Goal: Navigation & Orientation: Find specific page/section

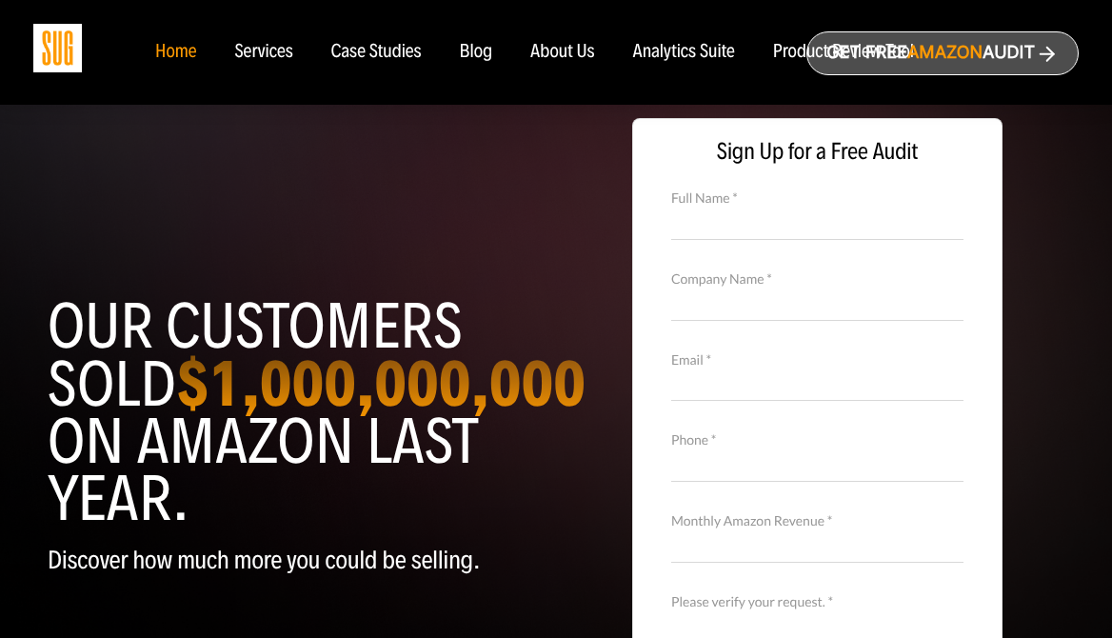
click at [467, 55] on div "Blog" at bounding box center [476, 52] width 33 height 21
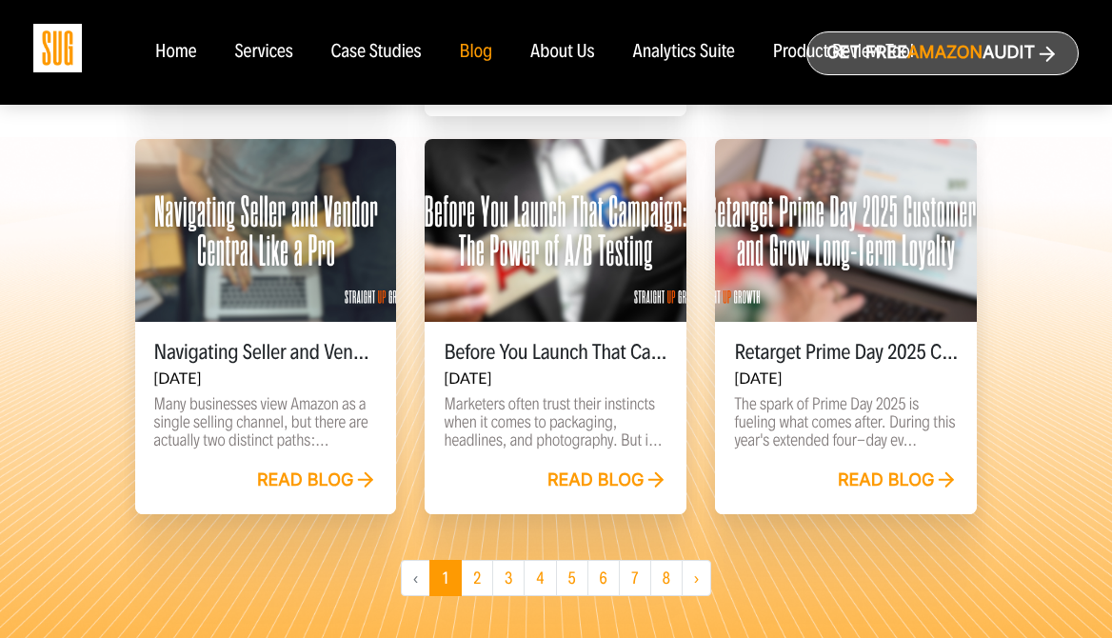
scroll to position [1397, 0]
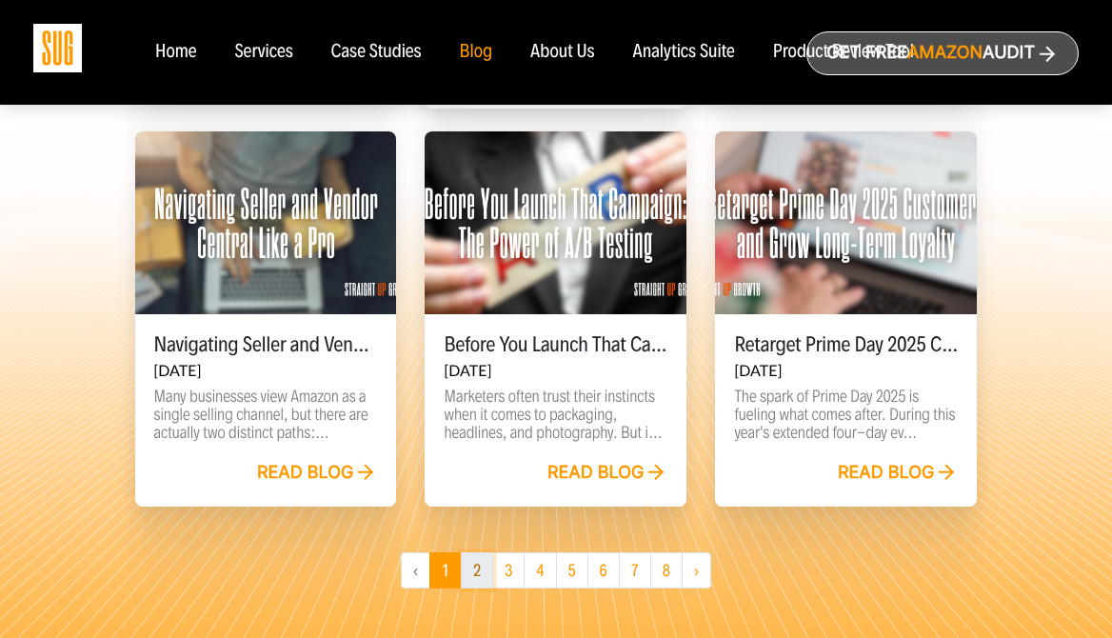
click at [470, 588] on link "2" at bounding box center [477, 570] width 32 height 36
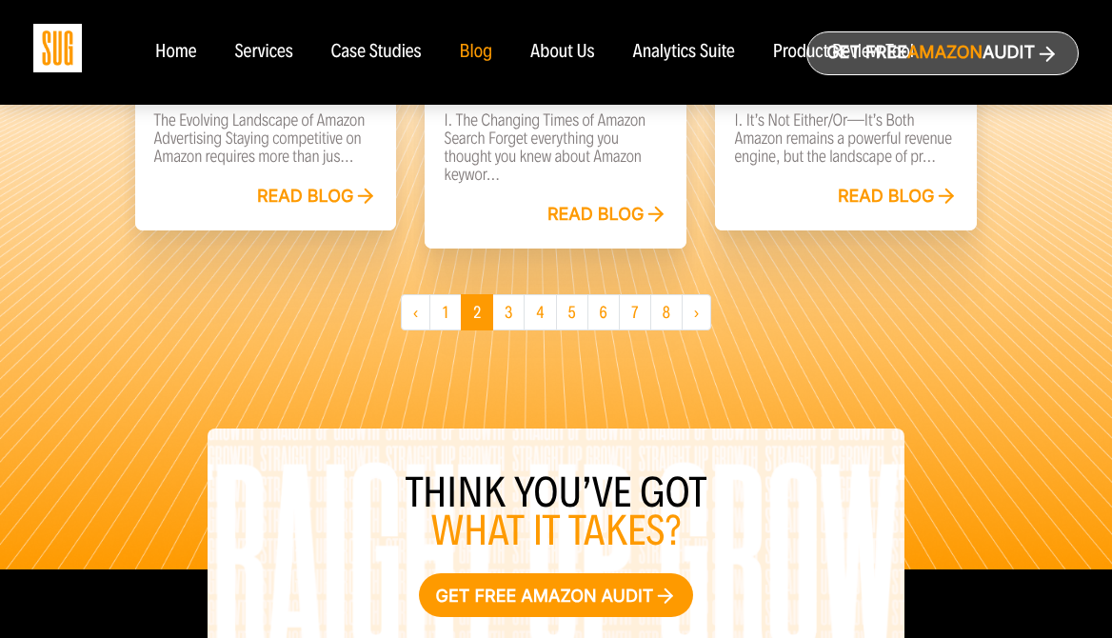
scroll to position [1804, 0]
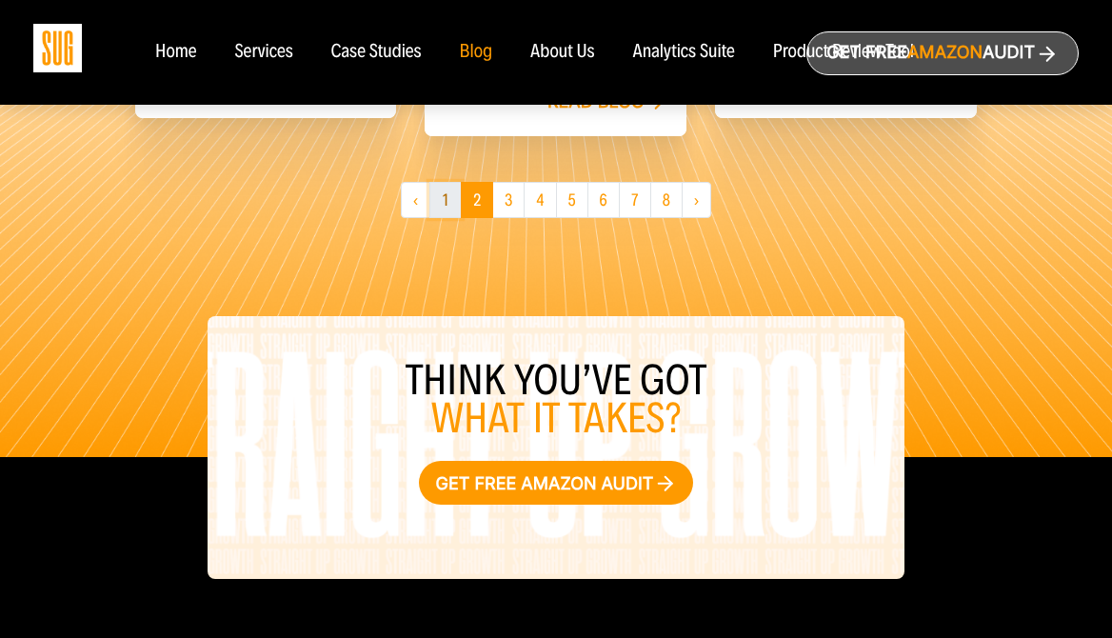
click at [448, 218] on link "1" at bounding box center [445, 200] width 32 height 36
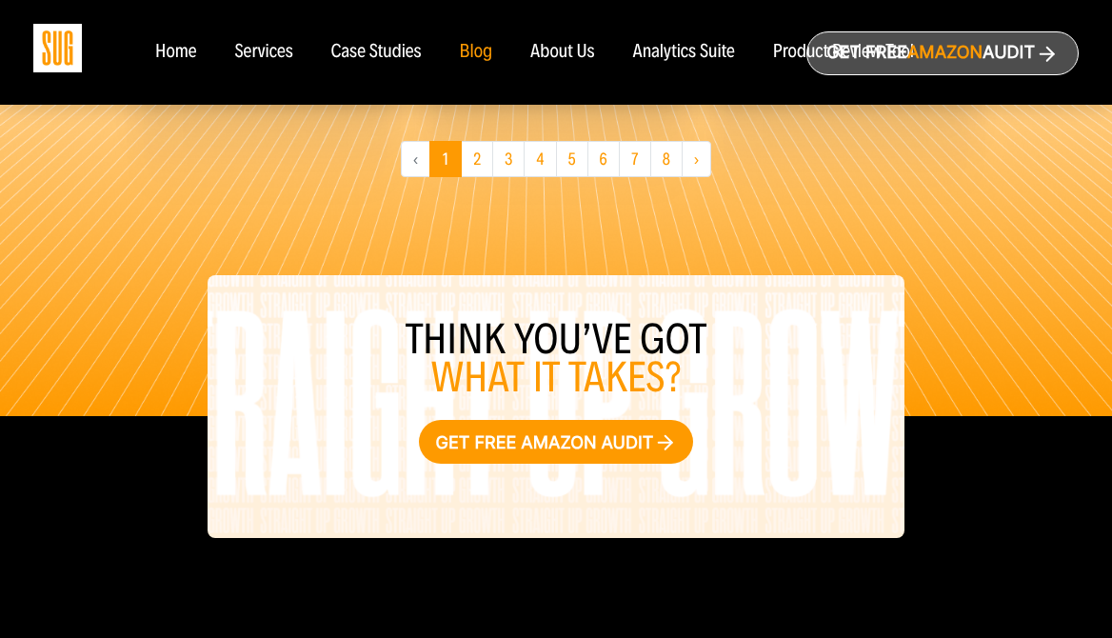
scroll to position [1810, 0]
